Goal: Check status: Check status

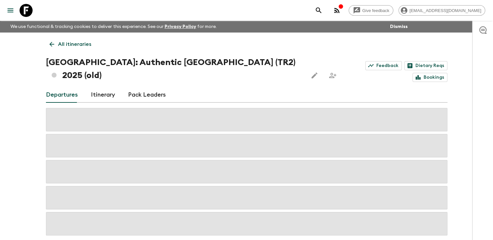
click at [55, 44] on icon at bounding box center [51, 44] width 7 height 7
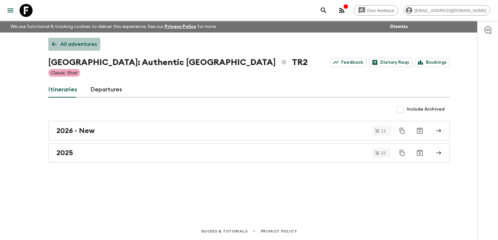
click at [55, 44] on icon at bounding box center [53, 44] width 7 height 7
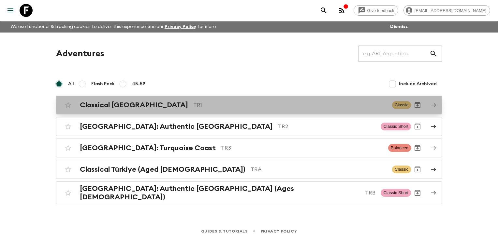
click at [93, 104] on h2 "Classical [GEOGRAPHIC_DATA]" at bounding box center [134, 105] width 108 height 8
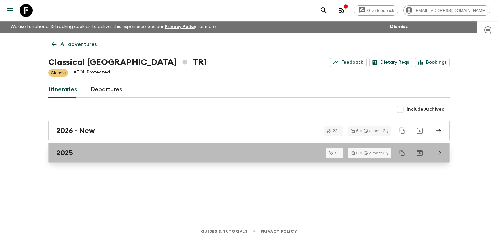
click at [96, 154] on div "2025" at bounding box center [242, 153] width 373 height 8
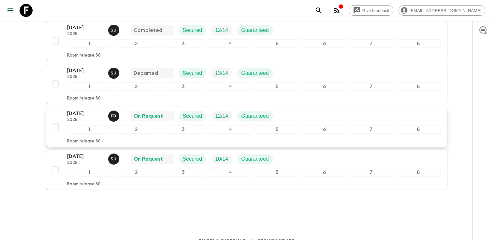
scroll to position [168, 0]
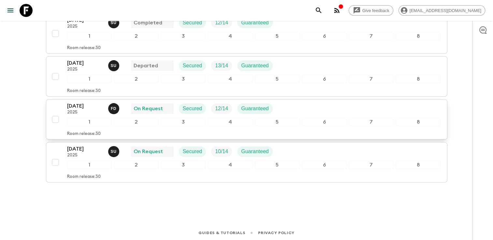
click at [295, 113] on div "[DATE] 2025 F D On Request Secured 12 / 14 Guaranteed" at bounding box center [253, 108] width 373 height 13
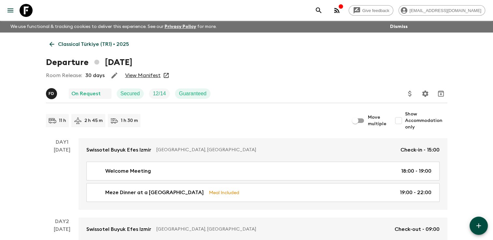
click at [149, 77] on link "View Manifest" at bounding box center [143, 75] width 36 height 7
